Goal: Task Accomplishment & Management: Manage account settings

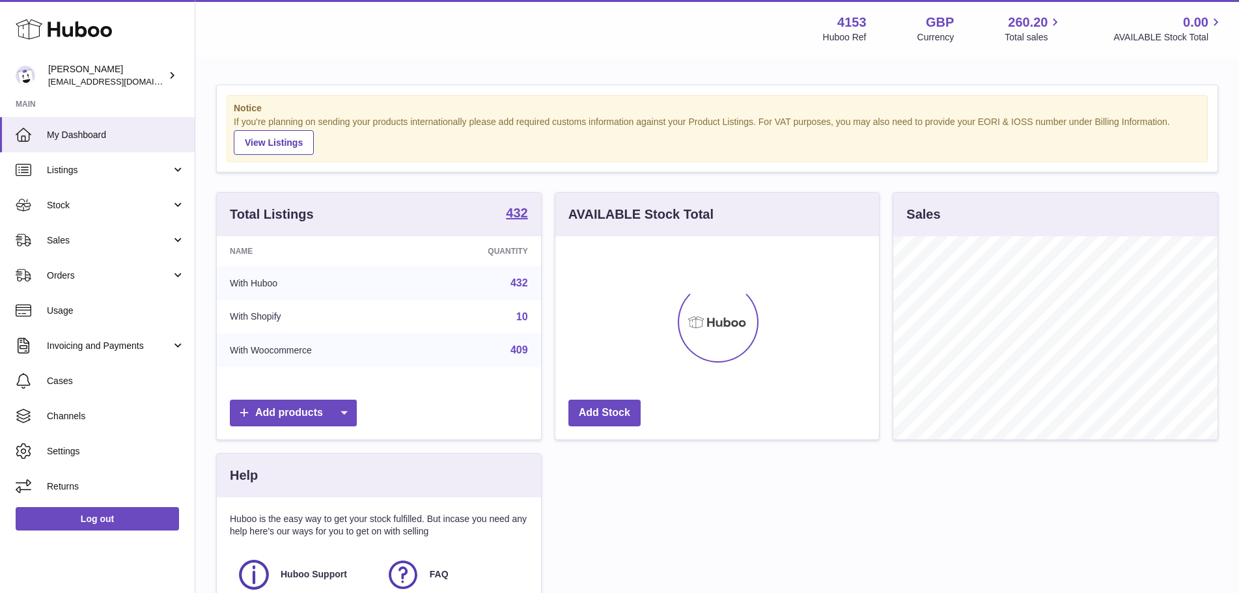
scroll to position [203, 324]
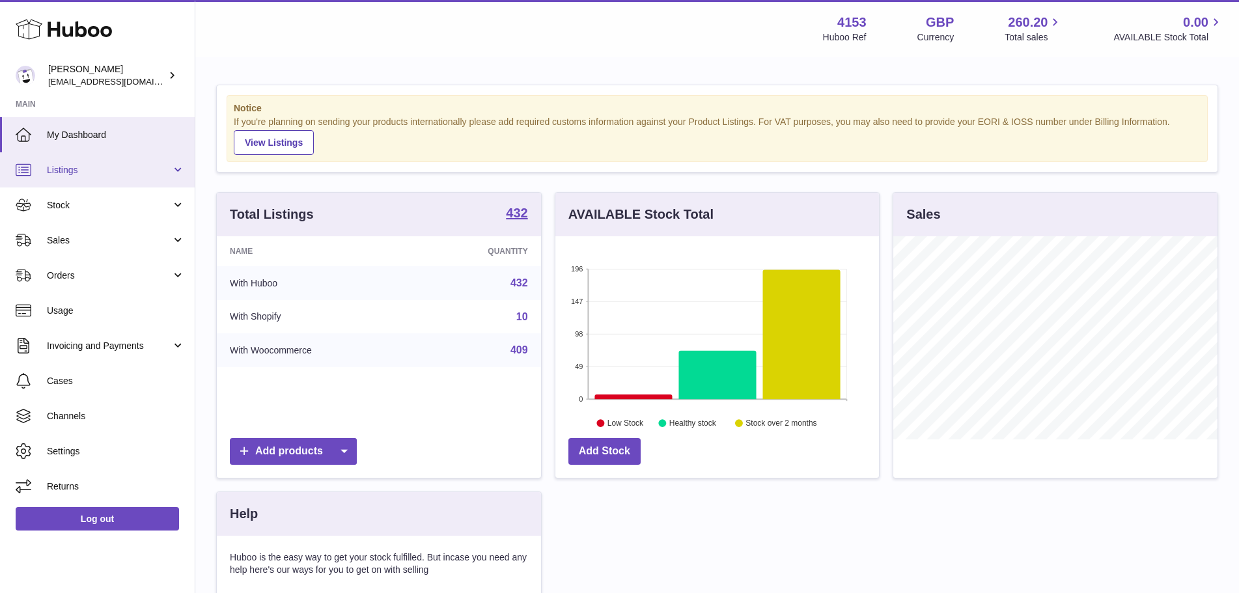
click at [104, 164] on span "Listings" at bounding box center [109, 170] width 124 height 12
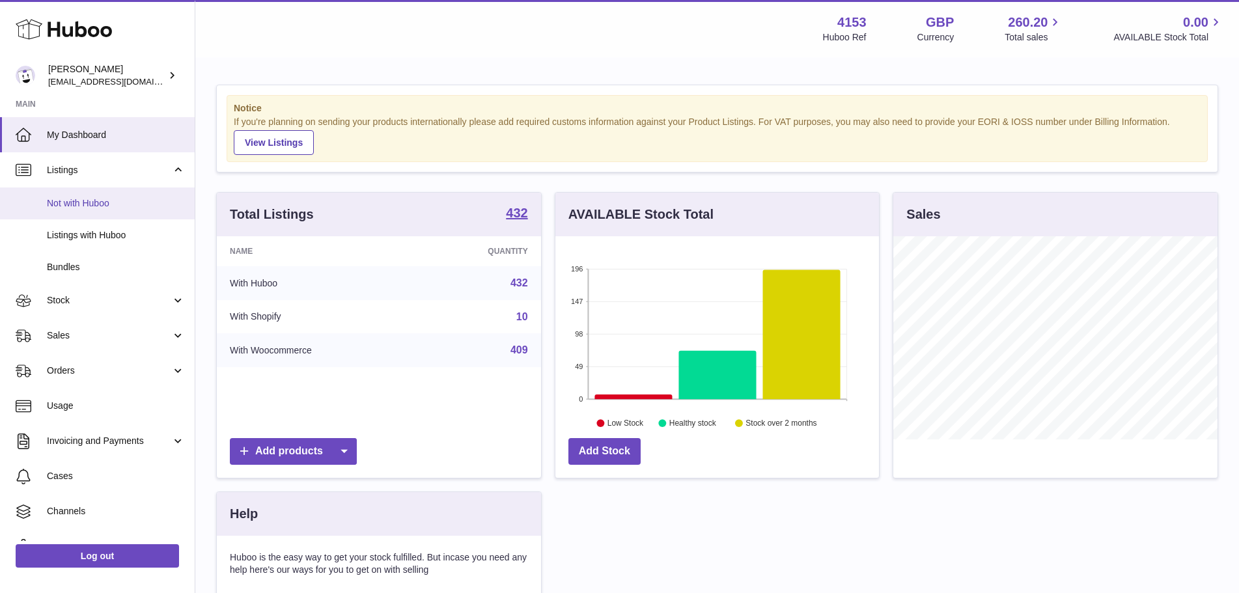
click at [96, 202] on span "Not with Huboo" at bounding box center [116, 203] width 138 height 12
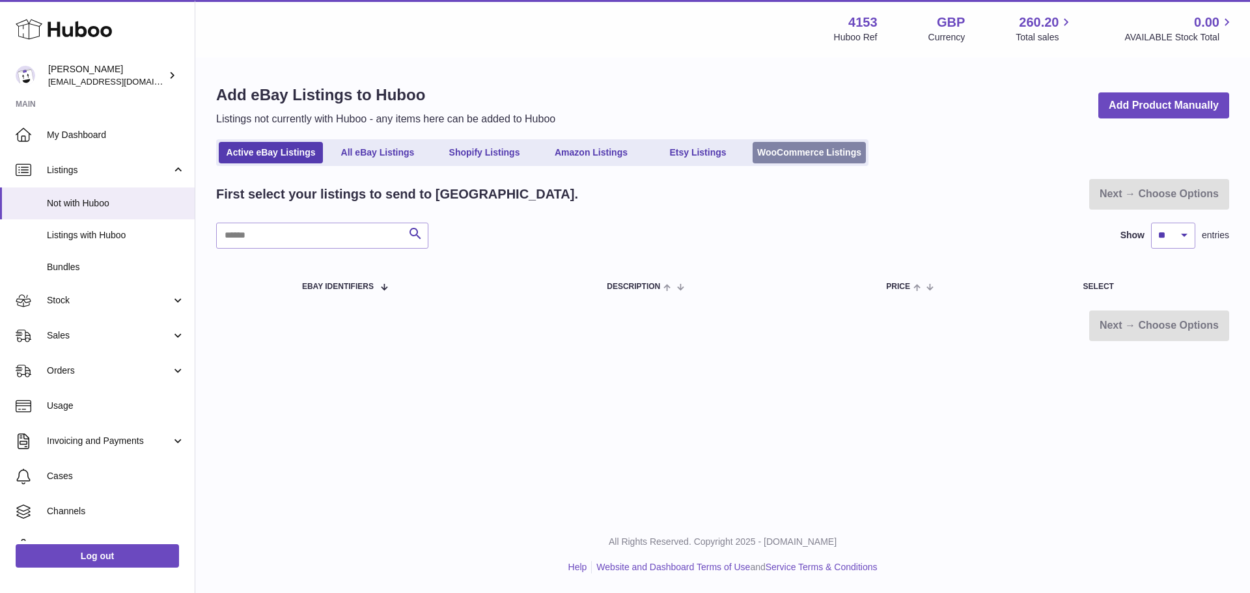
click at [818, 156] on link "WooCommerce Listings" at bounding box center [809, 152] width 113 height 21
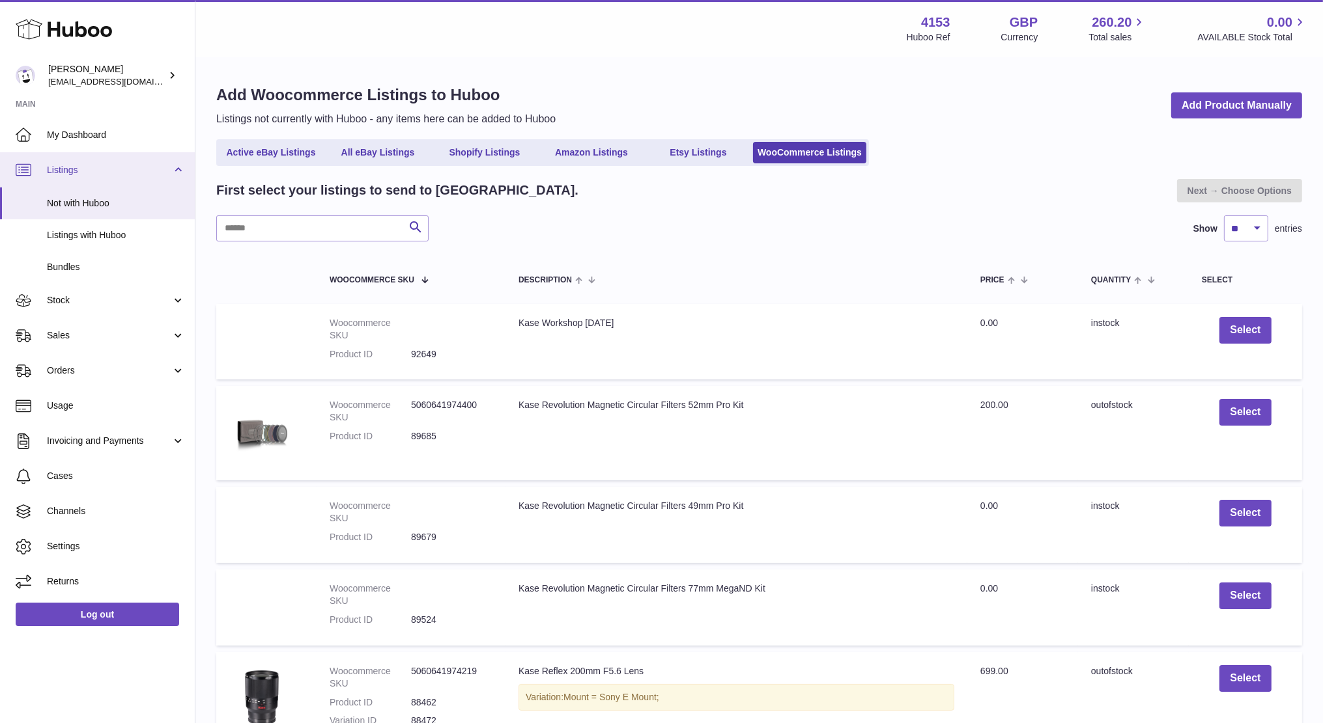
click at [60, 172] on span "Listings" at bounding box center [109, 170] width 124 height 12
